Goal: Navigation & Orientation: Go to known website

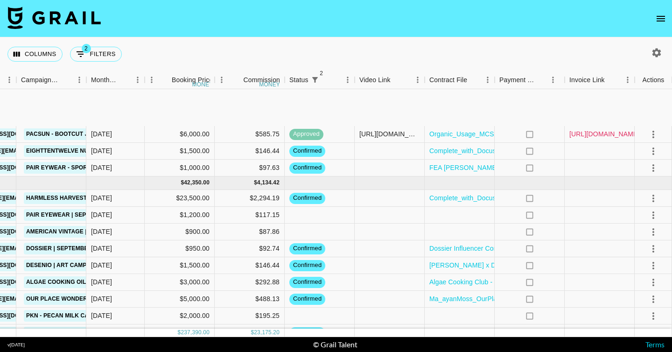
scroll to position [1109, 271]
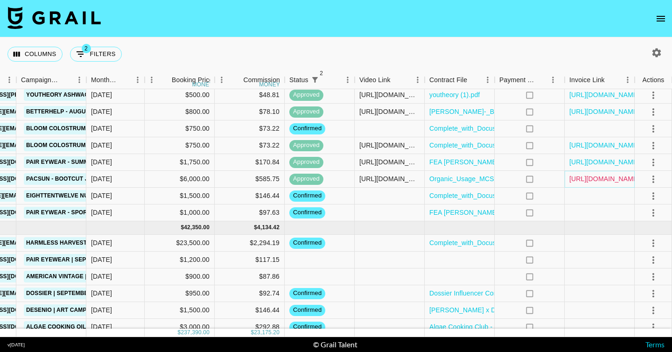
click at [600, 174] on link "[URL][DOMAIN_NAME]" at bounding box center [605, 178] width 71 height 9
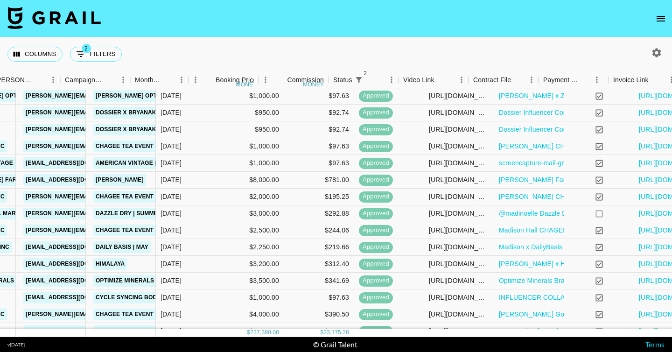
scroll to position [116, 271]
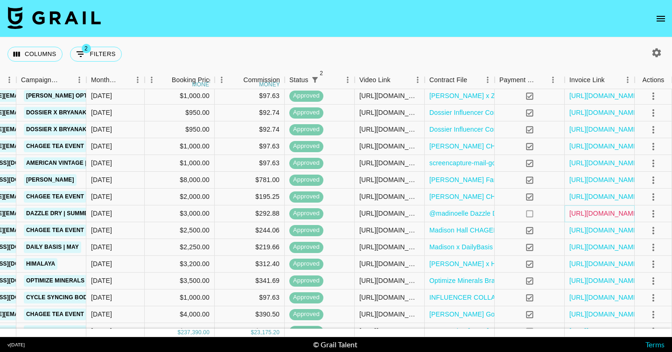
click at [584, 214] on link "[URL][DOMAIN_NAME]" at bounding box center [605, 213] width 71 height 9
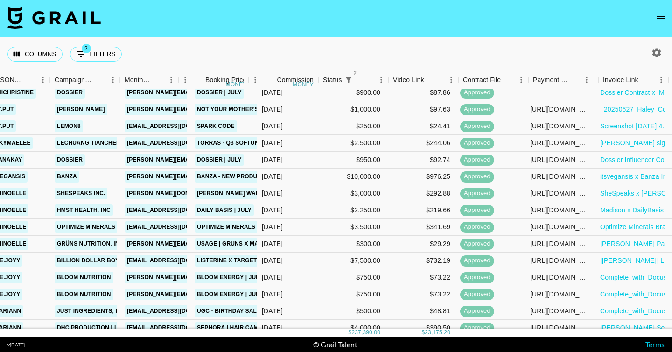
scroll to position [583, 271]
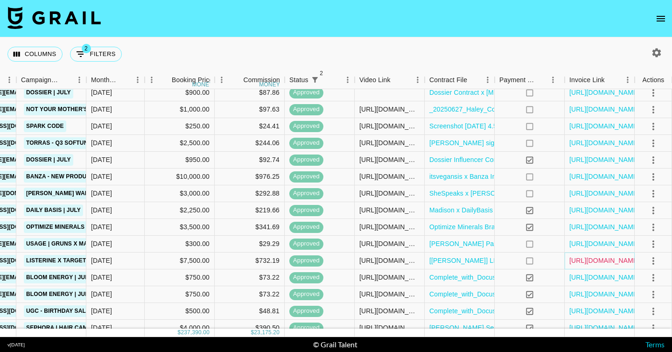
click at [600, 264] on link "https://in.xero.com/NeQazCDUYmMNjvDNP90EpFhMvUtT4omg7fKSgbPt" at bounding box center [605, 260] width 71 height 9
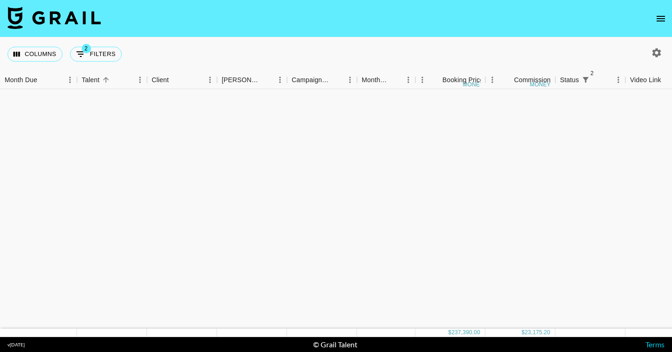
scroll to position [0, 0]
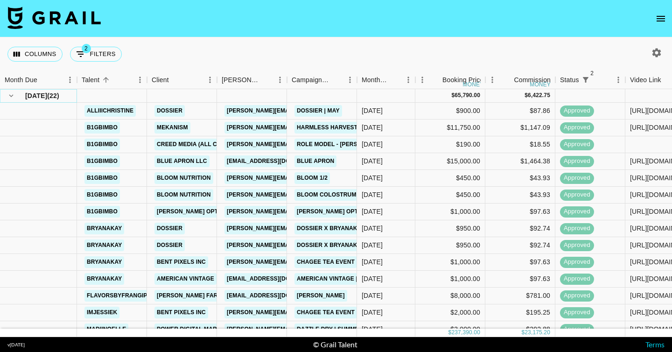
click at [12, 97] on icon "hide children" at bounding box center [11, 96] width 8 height 8
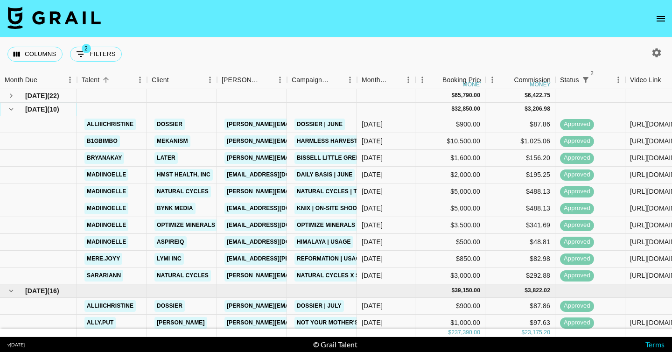
click at [12, 108] on icon "hide children" at bounding box center [11, 109] width 8 height 8
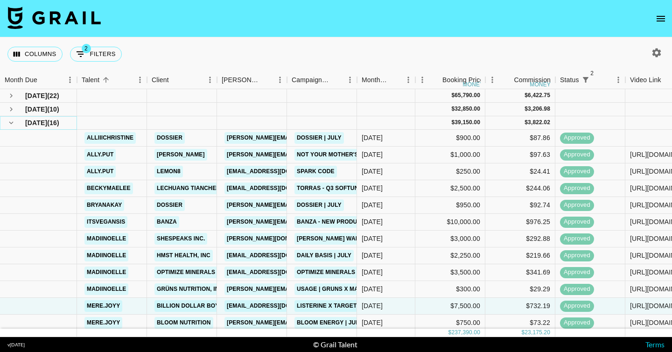
click at [13, 126] on icon "hide children" at bounding box center [11, 123] width 8 height 8
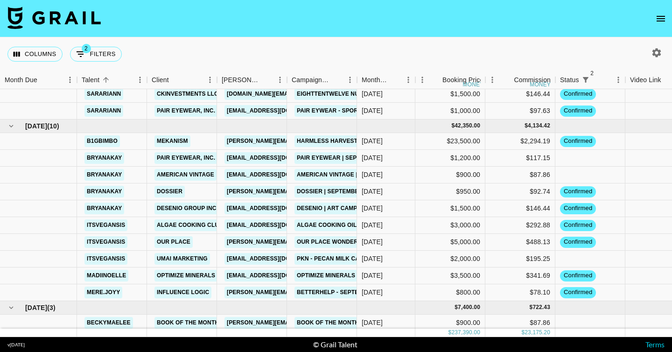
scroll to position [410, 0]
